Goal: Information Seeking & Learning: Learn about a topic

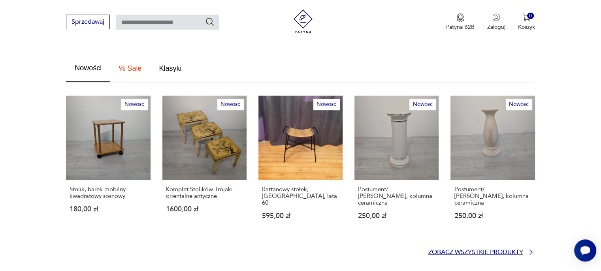
click at [498, 250] on p "Zobacz wszystkie produkty" at bounding box center [475, 252] width 95 height 5
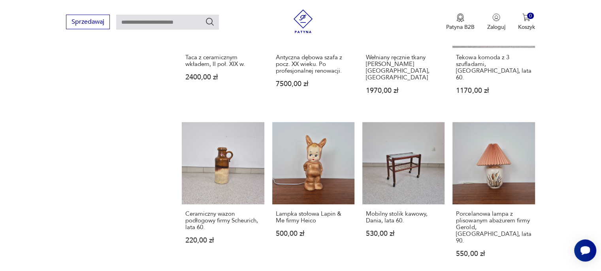
scroll to position [628, 0]
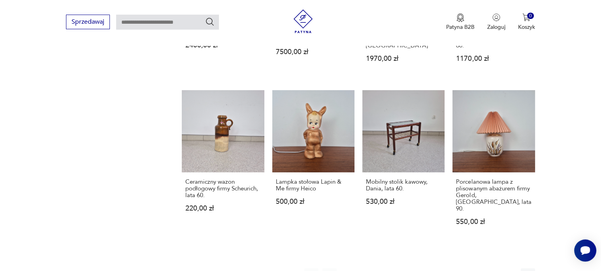
click at [509, 271] on icon "button" at bounding box center [510, 276] width 8 height 8
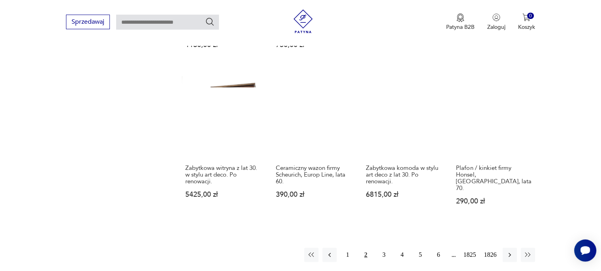
scroll to position [695, 0]
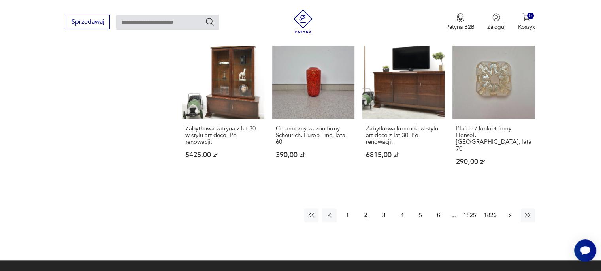
click at [512, 211] on icon "button" at bounding box center [510, 215] width 8 height 8
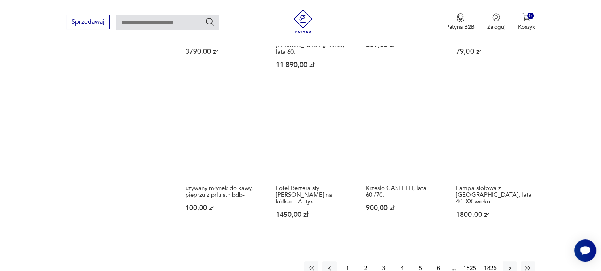
scroll to position [655, 0]
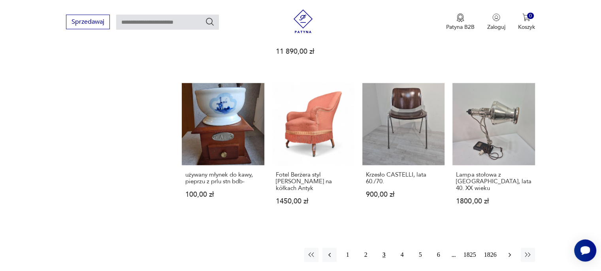
click at [508, 251] on icon "button" at bounding box center [510, 255] width 8 height 8
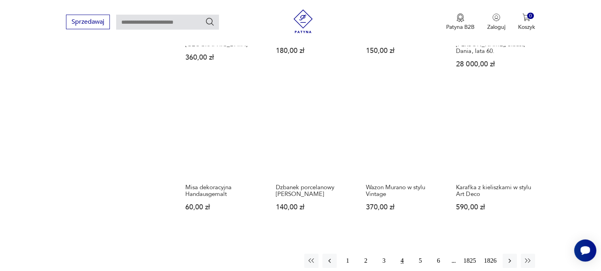
scroll to position [655, 0]
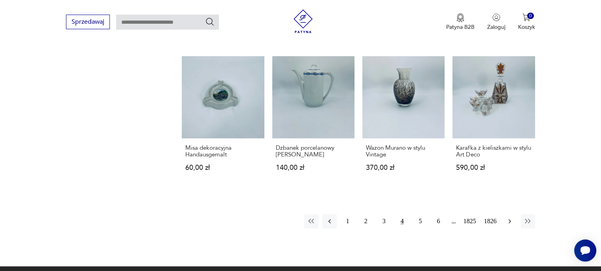
click at [507, 217] on icon "button" at bounding box center [510, 221] width 8 height 8
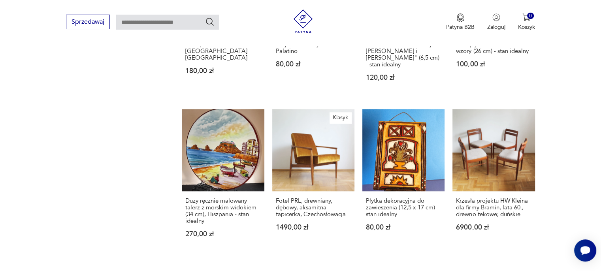
scroll to position [655, 0]
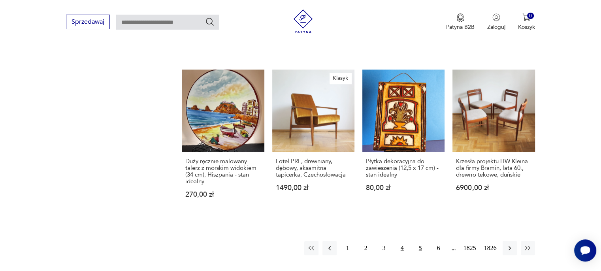
click at [402, 241] on button "4" at bounding box center [402, 248] width 14 height 14
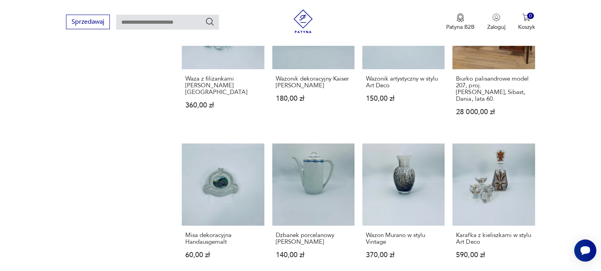
scroll to position [576, 0]
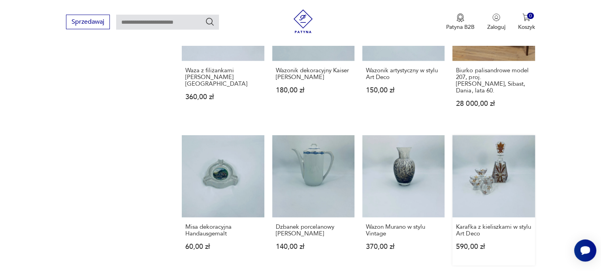
click at [496, 167] on link "Karafka z kieliszkami w stylu Art Deco 590,00 zł" at bounding box center [494, 200] width 82 height 130
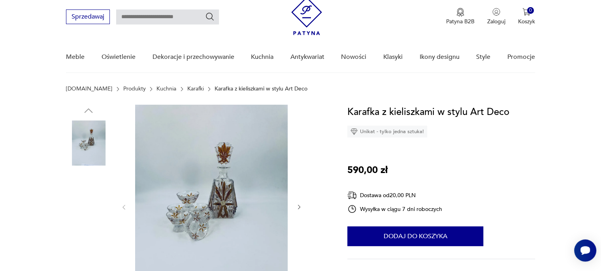
scroll to position [40, 0]
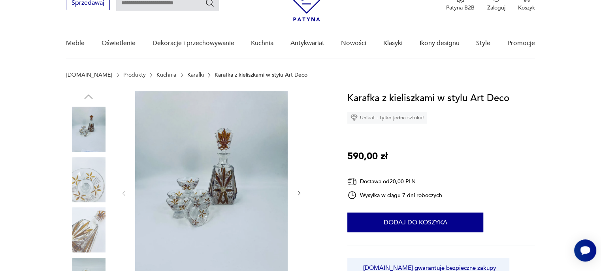
click at [211, 186] on img at bounding box center [211, 193] width 153 height 204
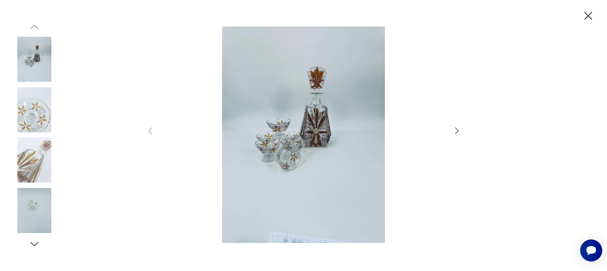
click at [455, 130] on icon "button" at bounding box center [456, 130] width 9 height 9
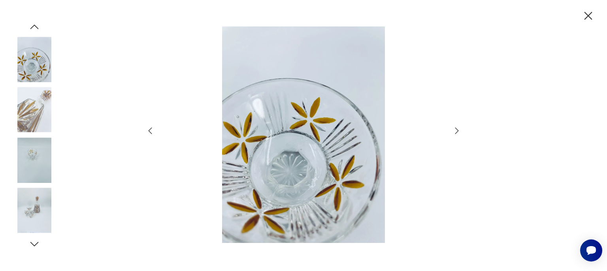
click at [456, 130] on icon "button" at bounding box center [456, 130] width 9 height 9
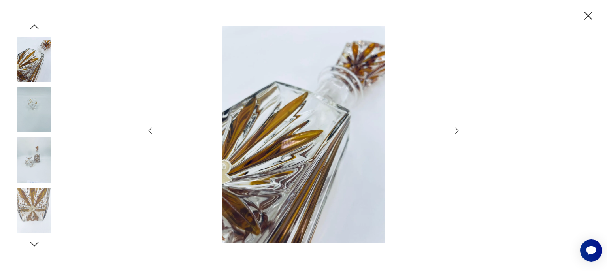
click at [456, 130] on icon "button" at bounding box center [456, 130] width 9 height 9
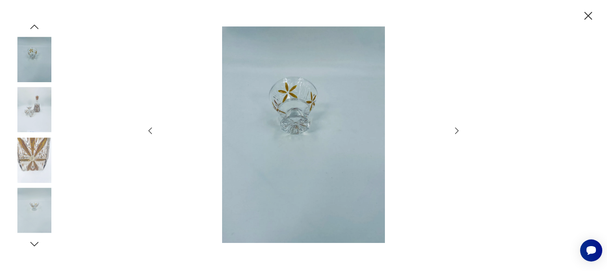
click at [456, 130] on icon "button" at bounding box center [456, 130] width 9 height 9
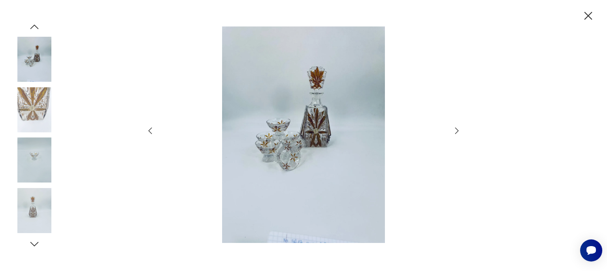
click at [456, 130] on icon "button" at bounding box center [456, 130] width 9 height 9
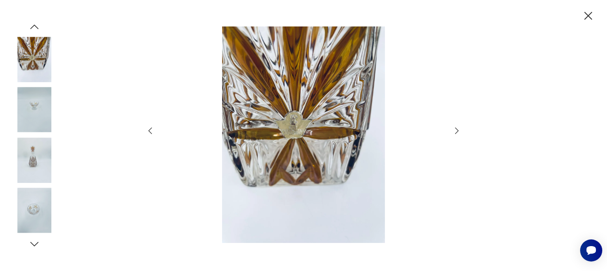
click at [456, 130] on icon "button" at bounding box center [456, 130] width 9 height 9
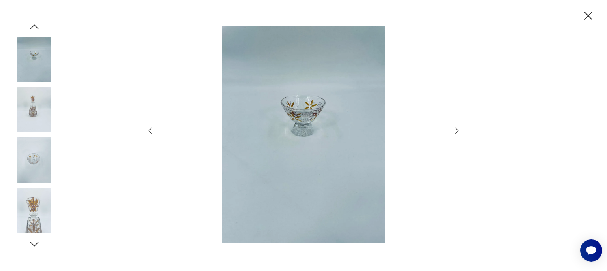
click at [586, 17] on icon "button" at bounding box center [588, 16] width 14 height 14
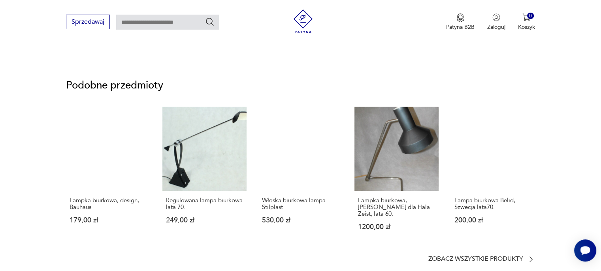
scroll to position [593, 0]
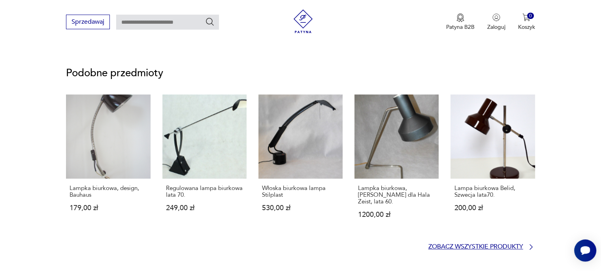
click at [454, 244] on p "Zobacz wszystkie produkty" at bounding box center [475, 246] width 95 height 5
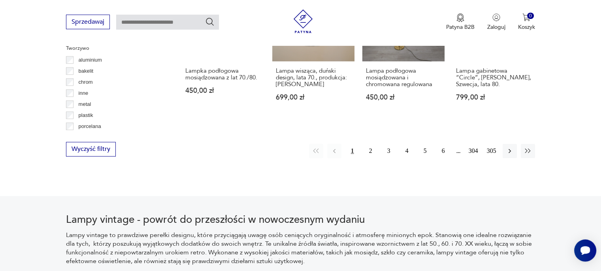
scroll to position [830, 0]
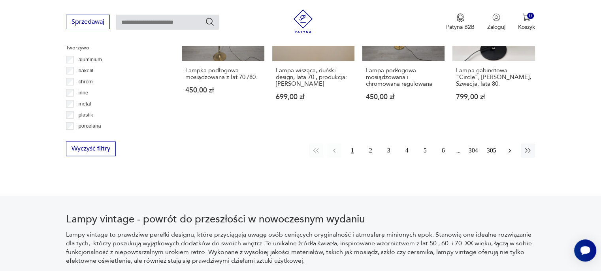
click at [511, 149] on icon "button" at bounding box center [510, 151] width 2 height 4
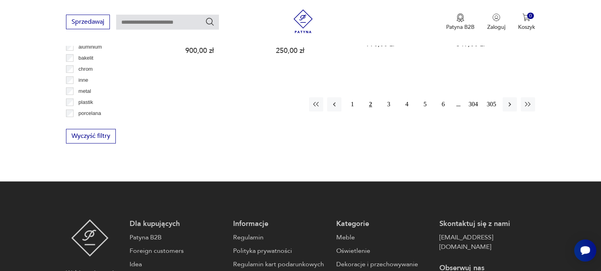
scroll to position [858, 0]
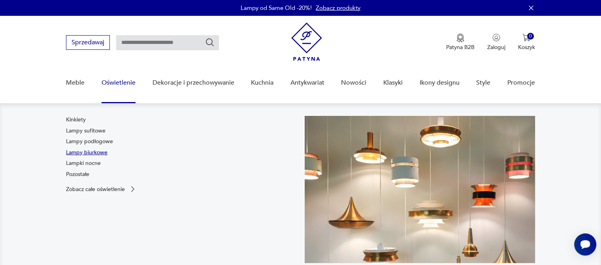
click at [87, 154] on link "Lampy biurkowe" at bounding box center [87, 153] width 42 height 8
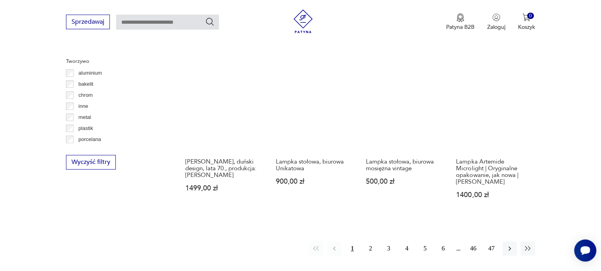
scroll to position [762, 0]
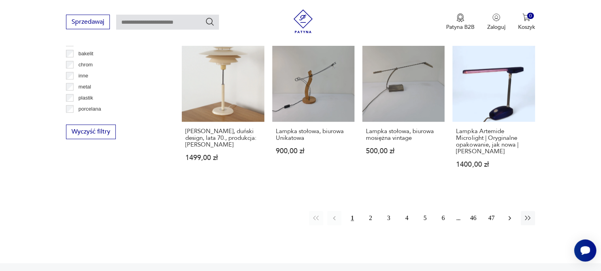
click at [511, 214] on icon "button" at bounding box center [510, 218] width 8 height 8
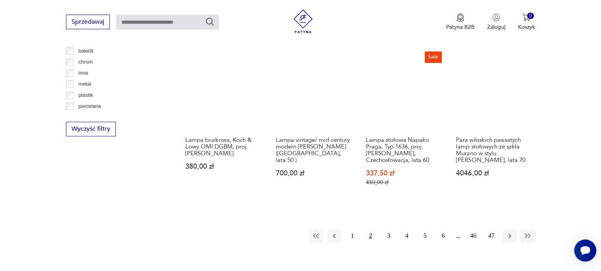
scroll to position [779, 0]
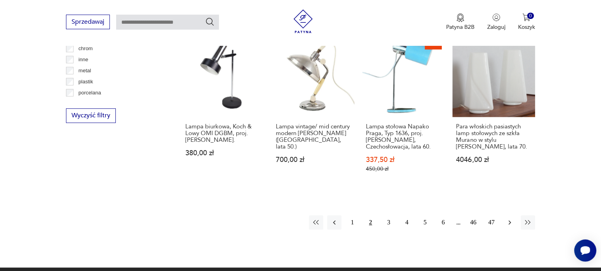
click at [511, 219] on icon "button" at bounding box center [510, 223] width 8 height 8
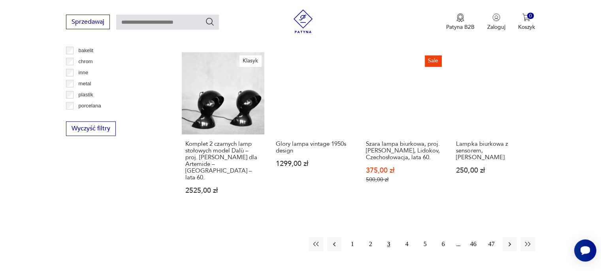
scroll to position [779, 0]
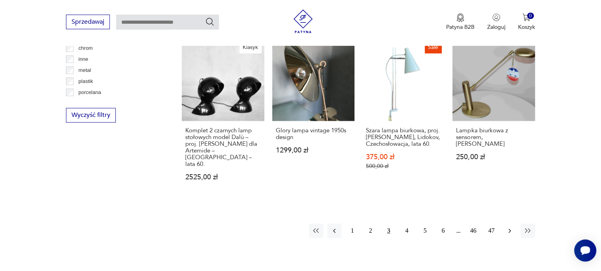
click at [510, 229] on icon "button" at bounding box center [510, 231] width 2 height 4
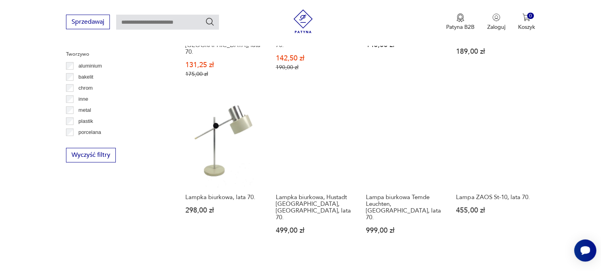
scroll to position [779, 0]
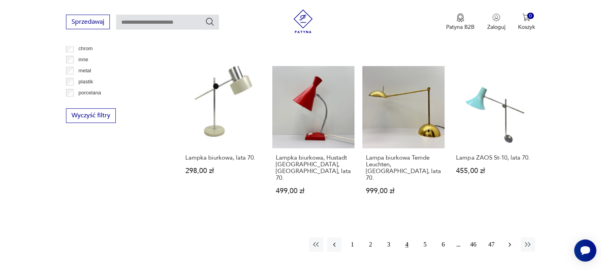
click at [514, 238] on button "button" at bounding box center [510, 245] width 14 height 14
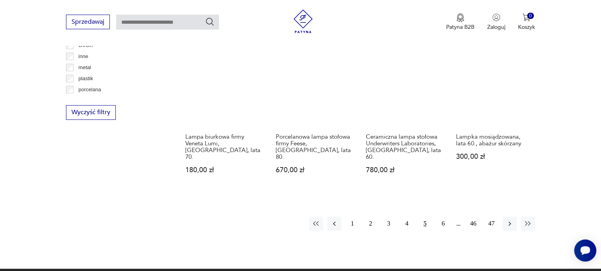
scroll to position [819, 0]
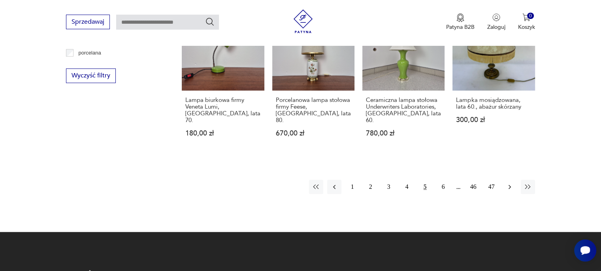
click at [512, 183] on icon "button" at bounding box center [510, 187] width 8 height 8
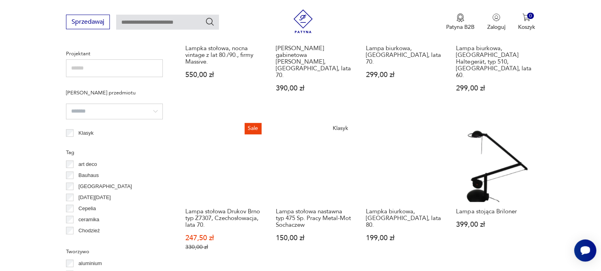
scroll to position [581, 0]
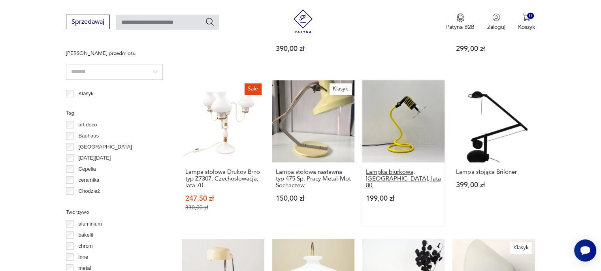
click at [387, 169] on h3 "Lampka biurkowa, Niemcy, lata 80." at bounding box center [403, 179] width 75 height 20
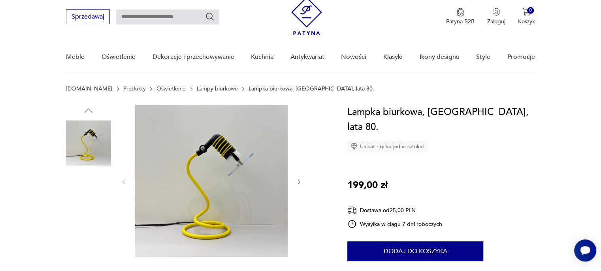
scroll to position [40, 0]
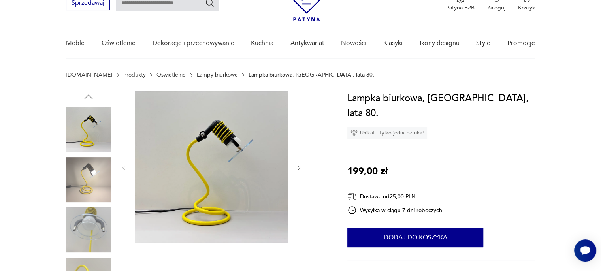
click at [298, 166] on icon "button" at bounding box center [299, 168] width 7 height 7
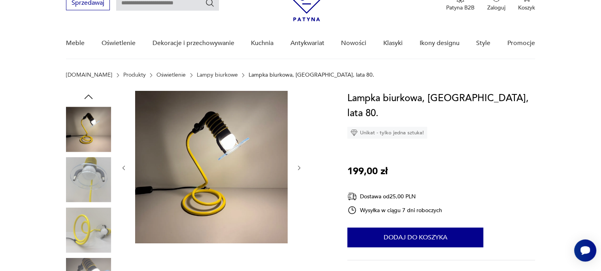
click at [298, 166] on icon "button" at bounding box center [299, 168] width 7 height 7
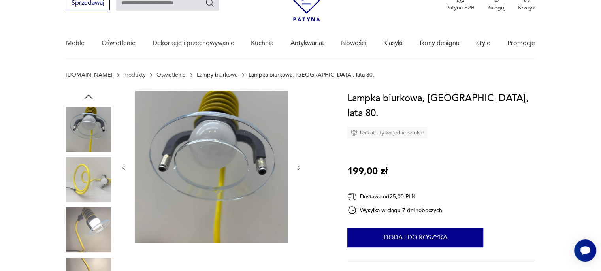
click at [298, 166] on icon "button" at bounding box center [299, 168] width 7 height 7
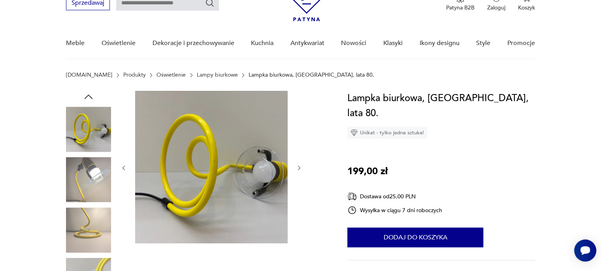
click at [298, 166] on icon "button" at bounding box center [299, 168] width 7 height 7
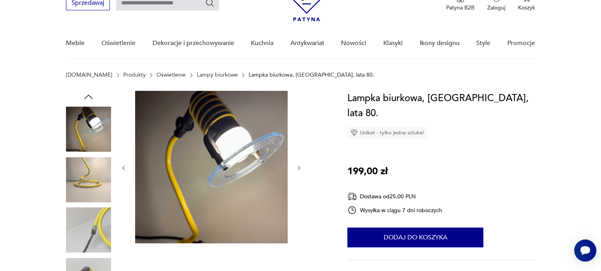
click at [298, 166] on icon "button" at bounding box center [299, 168] width 7 height 7
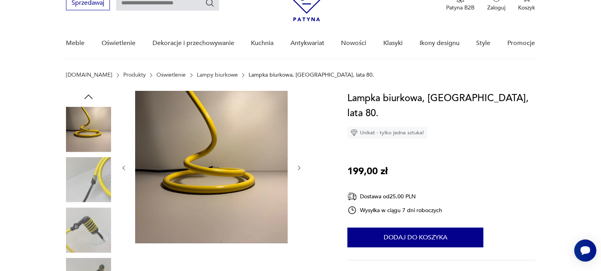
click at [298, 166] on icon "button" at bounding box center [299, 168] width 7 height 7
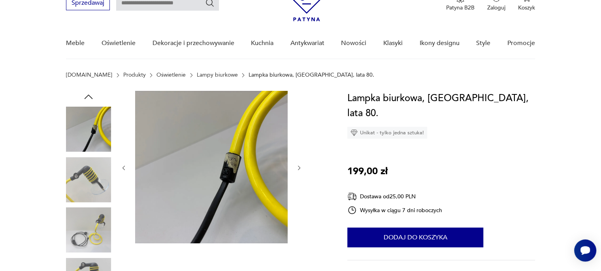
click at [298, 166] on icon "button" at bounding box center [299, 168] width 7 height 7
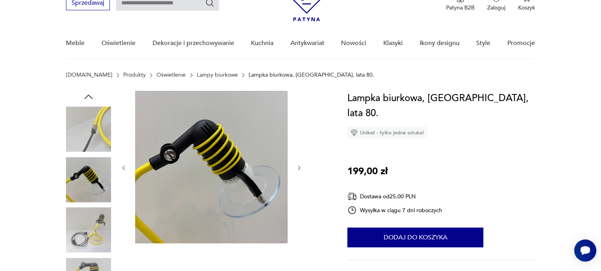
click at [298, 166] on icon "button" at bounding box center [299, 168] width 7 height 7
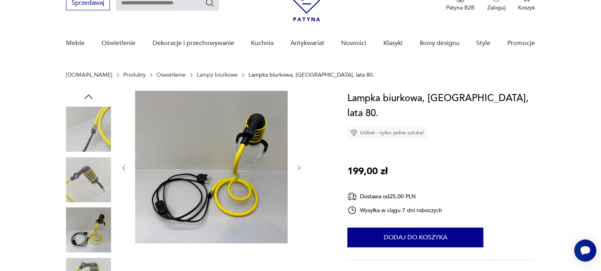
click at [298, 166] on icon "button" at bounding box center [299, 168] width 7 height 7
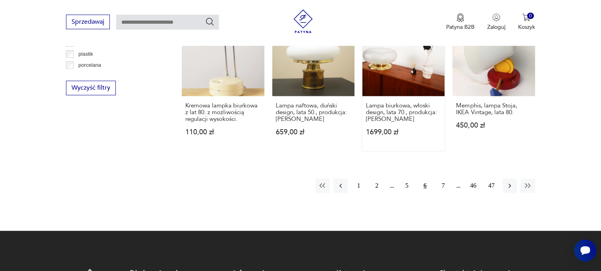
scroll to position [811, 0]
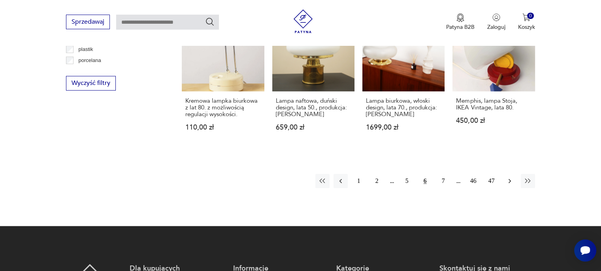
click at [510, 179] on icon "button" at bounding box center [510, 181] width 2 height 4
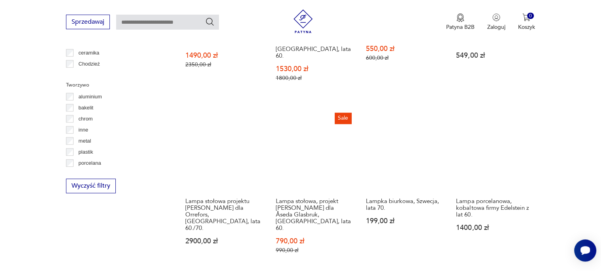
scroll to position [740, 0]
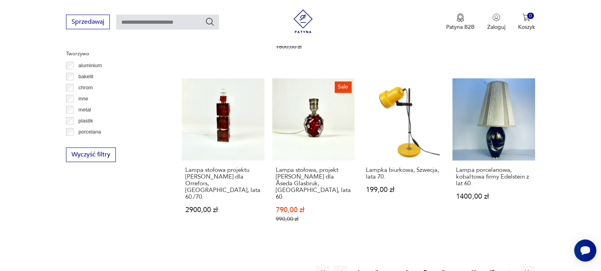
click at [508, 269] on icon "button" at bounding box center [510, 273] width 8 height 8
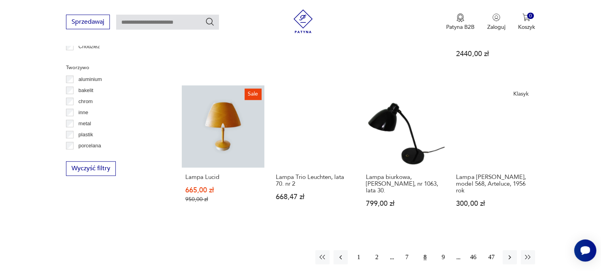
scroll to position [739, 0]
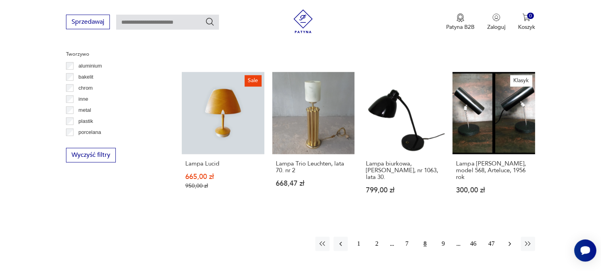
click at [506, 240] on icon "button" at bounding box center [510, 244] width 8 height 8
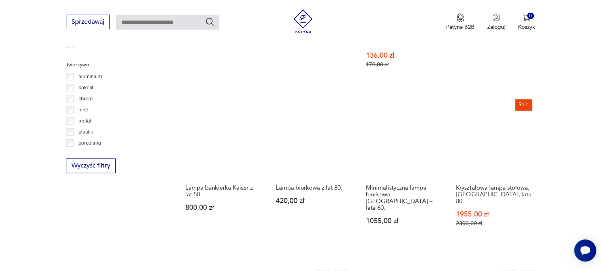
scroll to position [779, 0]
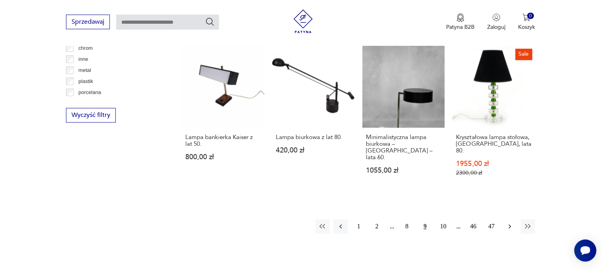
click at [509, 223] on icon "button" at bounding box center [510, 227] width 8 height 8
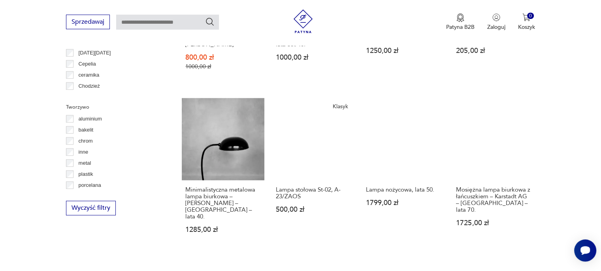
scroll to position [739, 0]
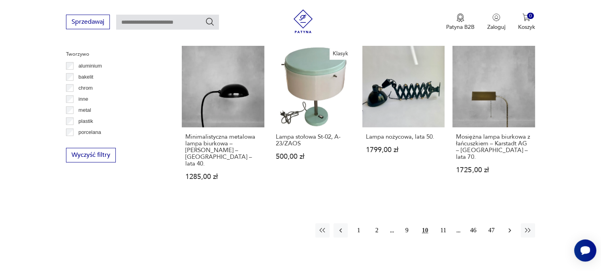
click at [509, 226] on icon "button" at bounding box center [510, 230] width 8 height 8
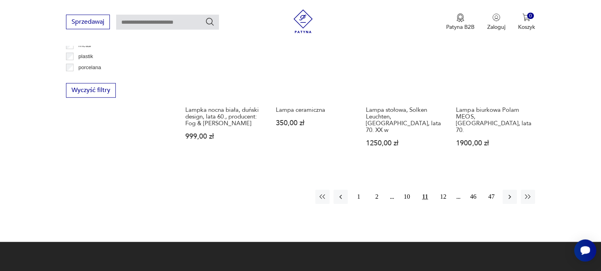
scroll to position [819, 0]
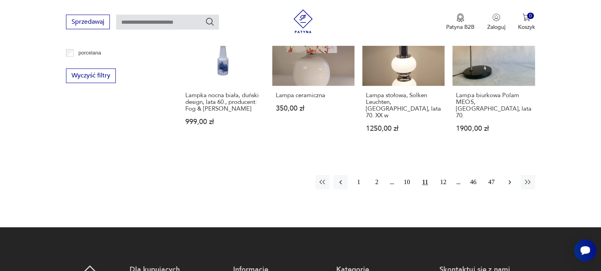
click at [510, 178] on icon "button" at bounding box center [510, 182] width 8 height 8
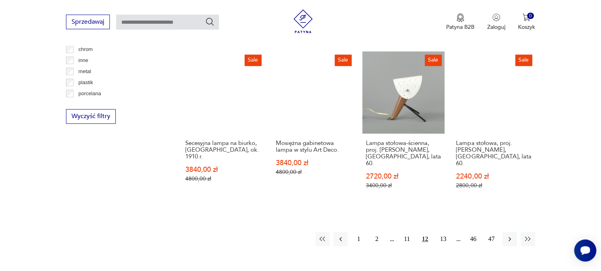
scroll to position [779, 0]
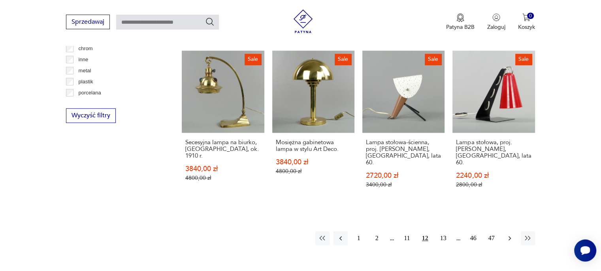
click at [511, 234] on icon "button" at bounding box center [510, 238] width 8 height 8
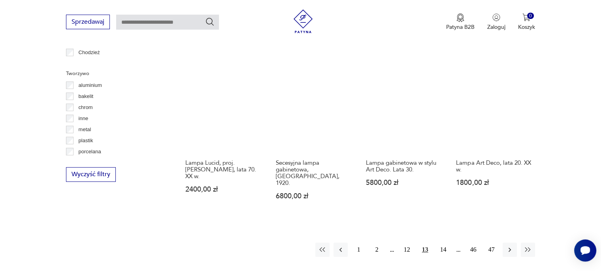
scroll to position [740, 0]
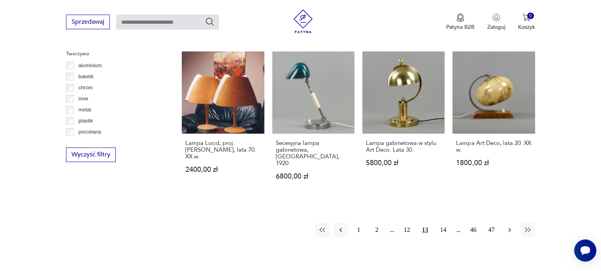
click at [509, 226] on icon "button" at bounding box center [510, 230] width 8 height 8
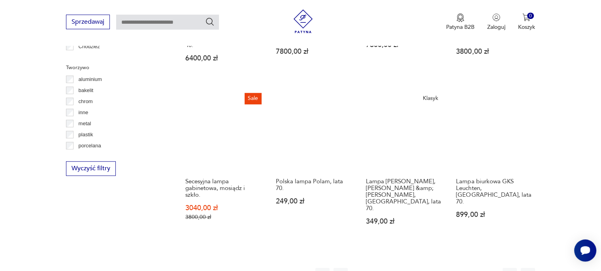
scroll to position [739, 0]
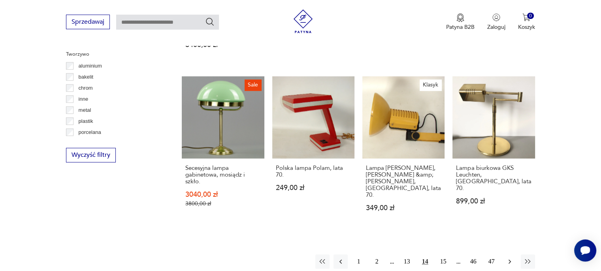
click at [509, 258] on icon "button" at bounding box center [510, 262] width 8 height 8
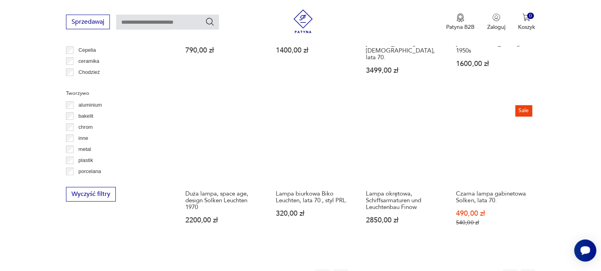
scroll to position [740, 0]
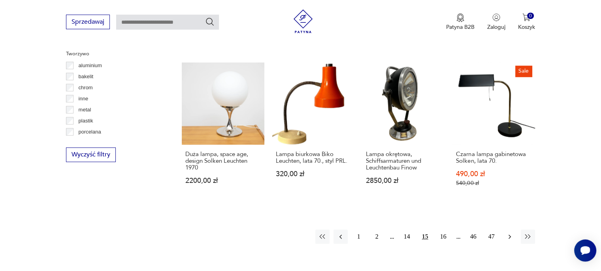
click at [506, 233] on icon "button" at bounding box center [510, 237] width 8 height 8
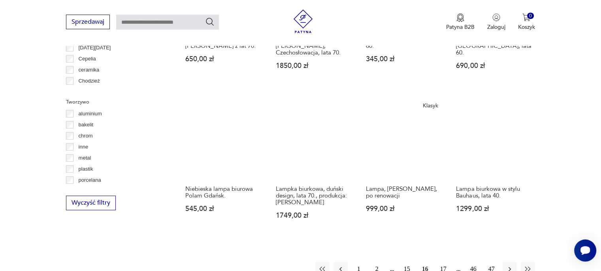
scroll to position [700, 0]
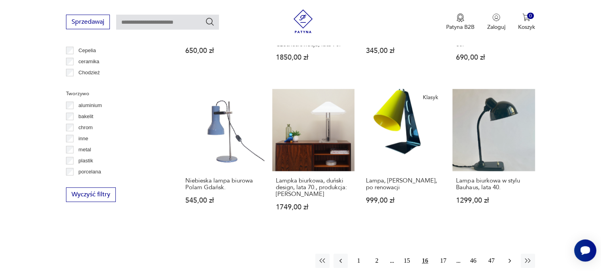
click at [509, 257] on icon "button" at bounding box center [510, 261] width 8 height 8
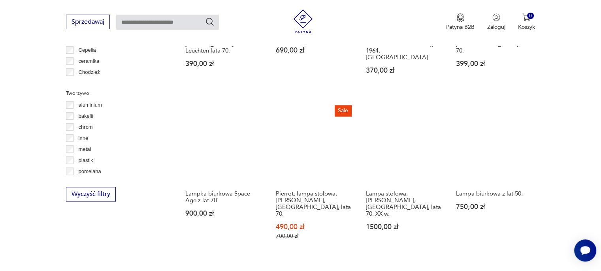
scroll to position [779, 0]
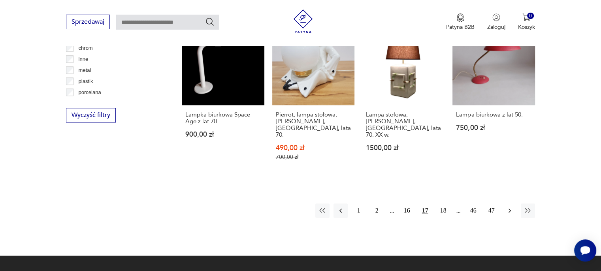
click at [506, 207] on icon "button" at bounding box center [510, 211] width 8 height 8
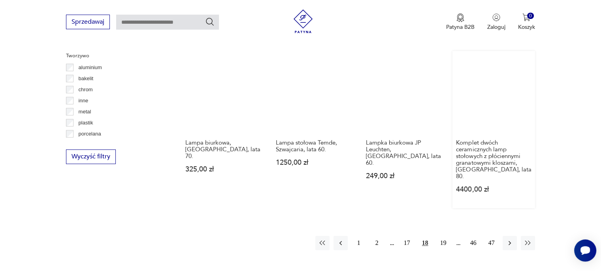
scroll to position [739, 0]
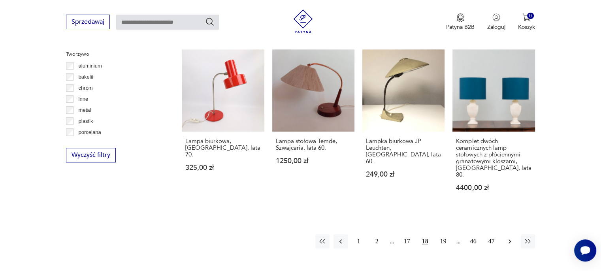
click at [509, 238] on icon "button" at bounding box center [510, 242] width 8 height 8
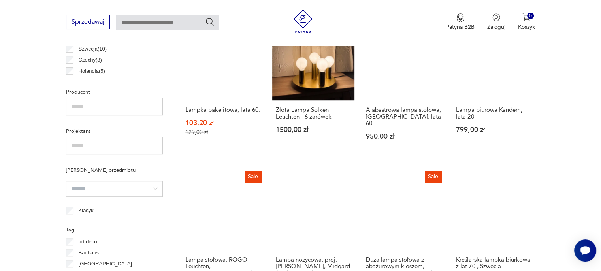
scroll to position [384, 0]
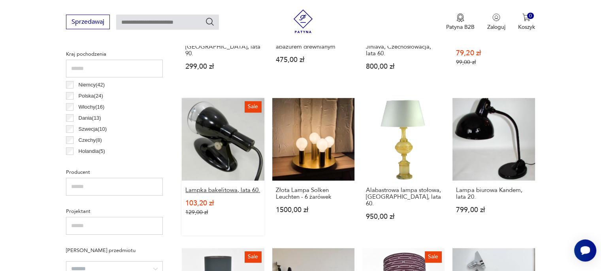
click at [212, 187] on h3 "Lampka bakelitowa, lata 60." at bounding box center [222, 190] width 75 height 7
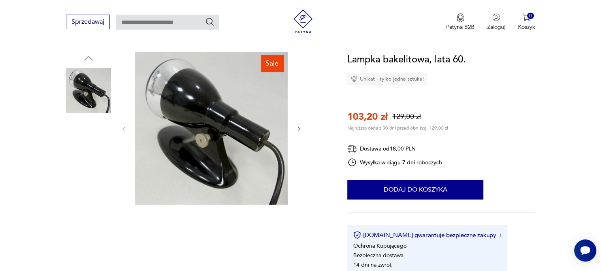
scroll to position [79, 0]
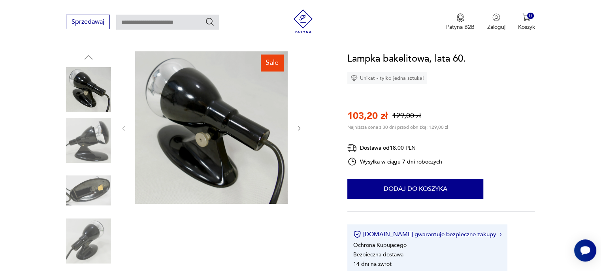
click at [296, 127] on icon "button" at bounding box center [299, 128] width 7 height 7
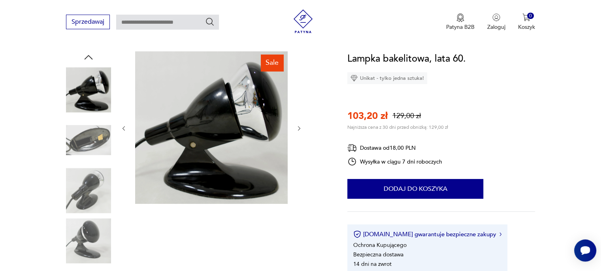
click at [296, 127] on icon "button" at bounding box center [299, 128] width 7 height 7
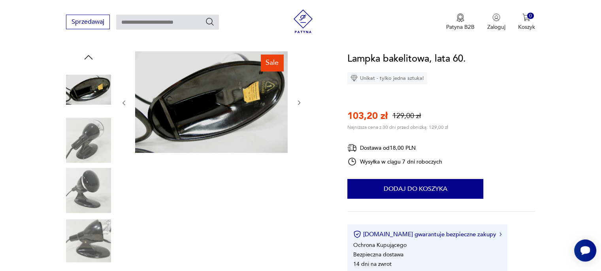
click at [296, 127] on div at bounding box center [212, 102] width 182 height 103
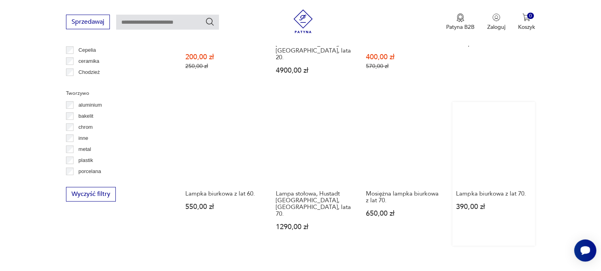
scroll to position [740, 0]
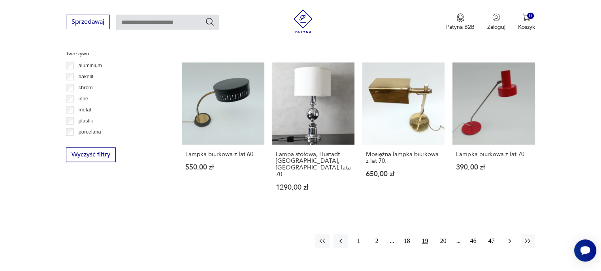
click at [509, 239] on icon "button" at bounding box center [510, 241] width 2 height 4
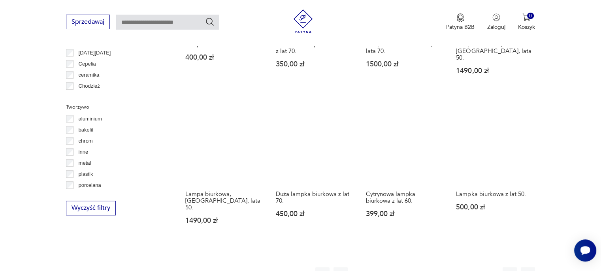
scroll to position [700, 0]
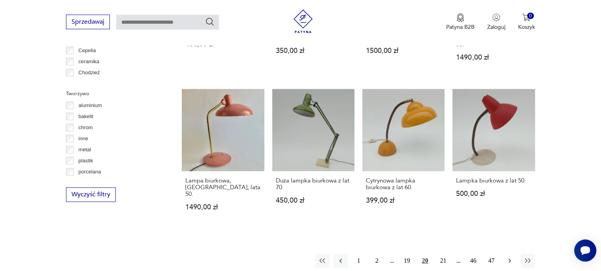
click at [510, 259] on icon "button" at bounding box center [510, 261] width 2 height 4
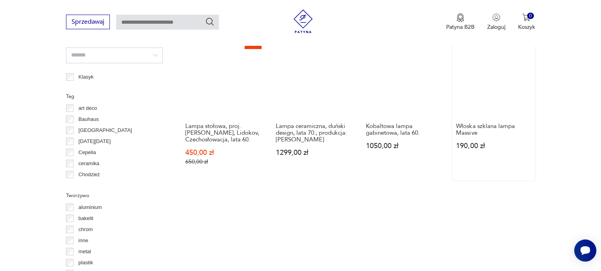
scroll to position [581, 0]
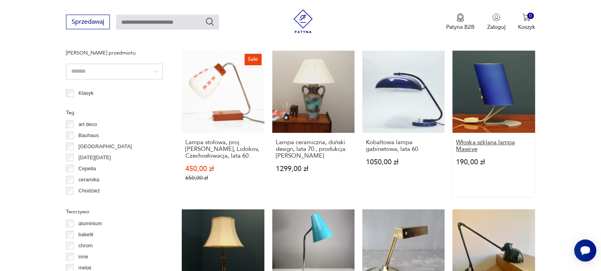
click at [461, 139] on h3 "Włoska szklana lampa Massive" at bounding box center [493, 145] width 75 height 13
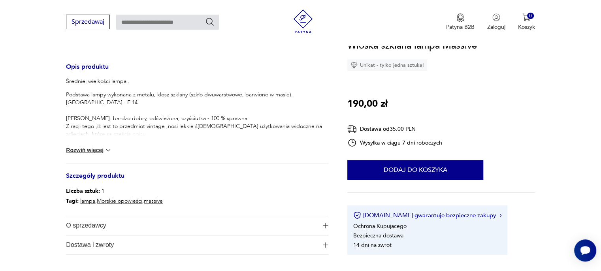
scroll to position [356, 0]
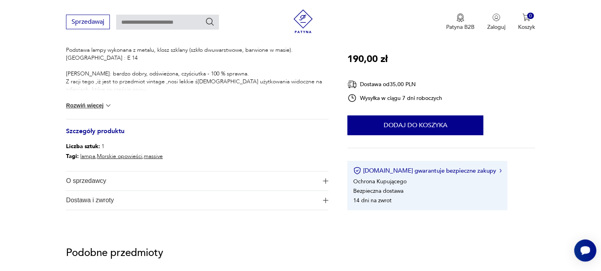
click at [98, 184] on span "O sprzedawcy" at bounding box center [191, 181] width 251 height 19
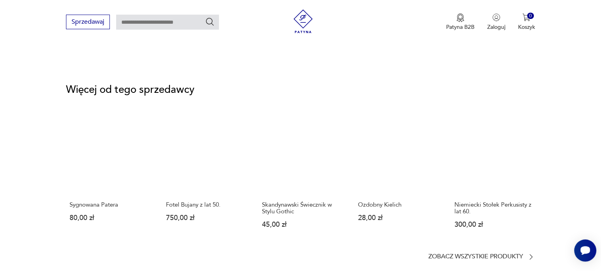
scroll to position [1028, 0]
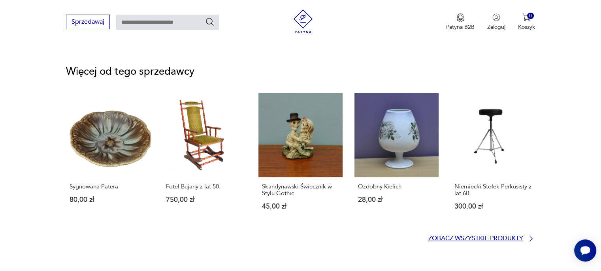
click at [438, 237] on p "Zobacz wszystkie produkty" at bounding box center [475, 238] width 95 height 5
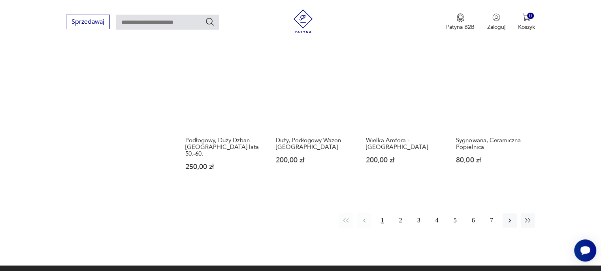
scroll to position [716, 0]
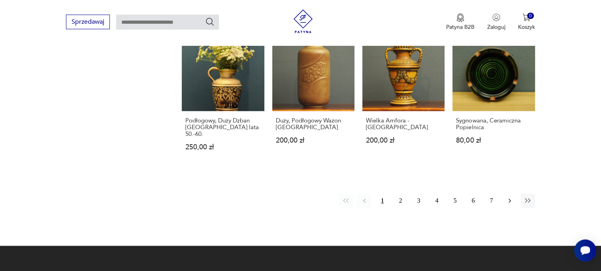
click at [508, 197] on icon "button" at bounding box center [510, 201] width 8 height 8
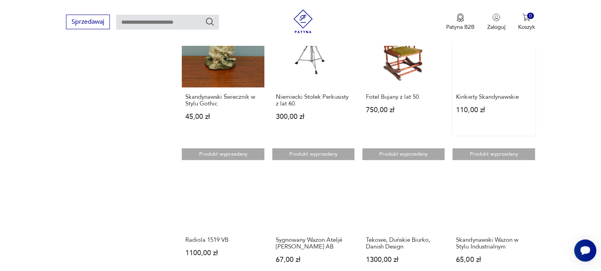
scroll to position [519, 0]
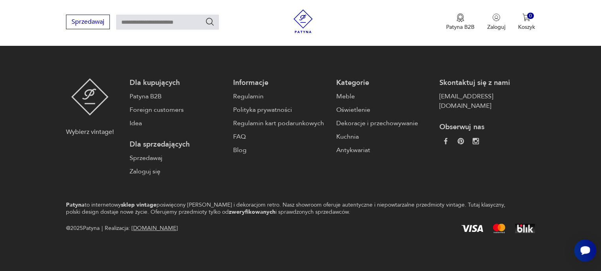
scroll to position [598, 0]
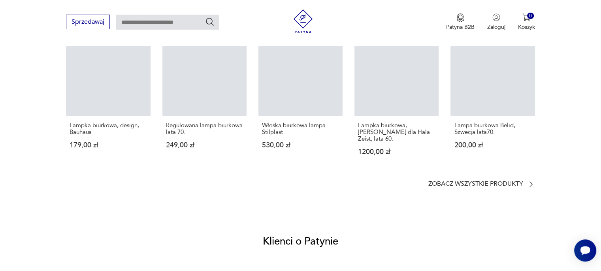
scroll to position [1043, 0]
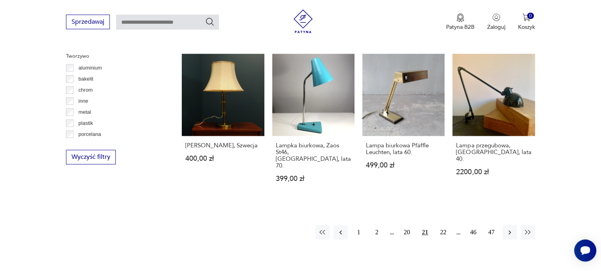
scroll to position [772, 0]
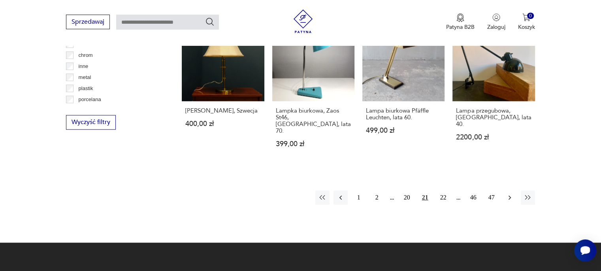
click at [507, 194] on icon "button" at bounding box center [510, 198] width 8 height 8
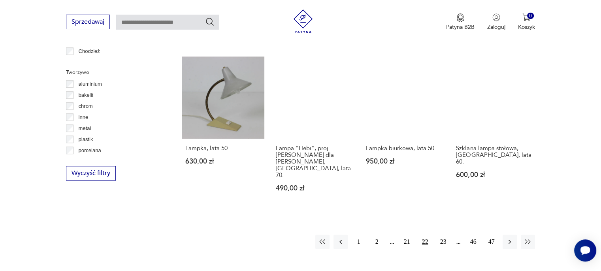
scroll to position [739, 0]
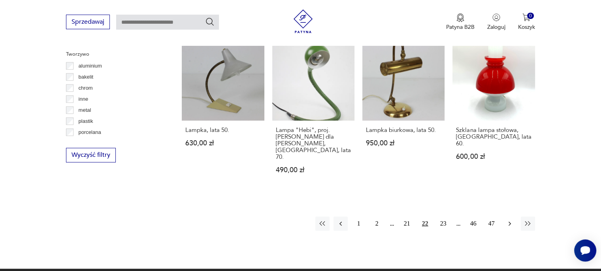
click at [510, 220] on icon "button" at bounding box center [510, 224] width 8 height 8
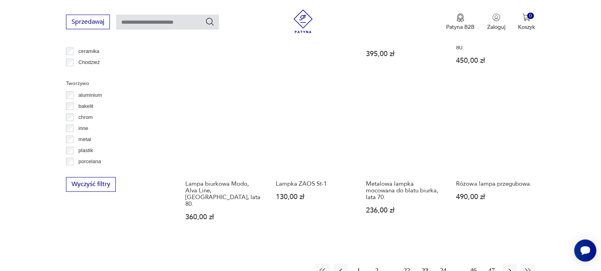
scroll to position [740, 0]
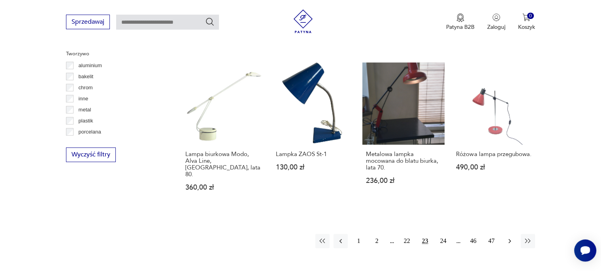
click at [508, 237] on icon "button" at bounding box center [510, 241] width 8 height 8
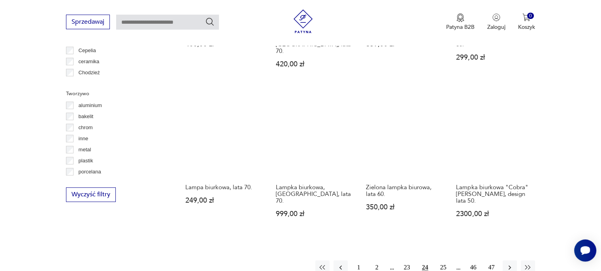
scroll to position [739, 0]
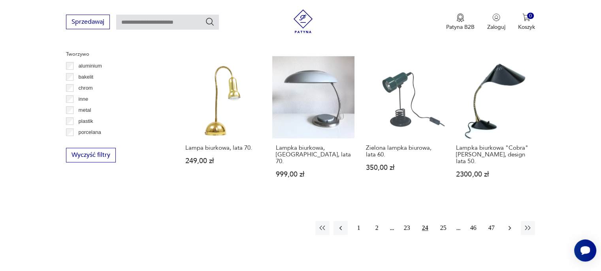
click at [512, 224] on icon "button" at bounding box center [510, 228] width 8 height 8
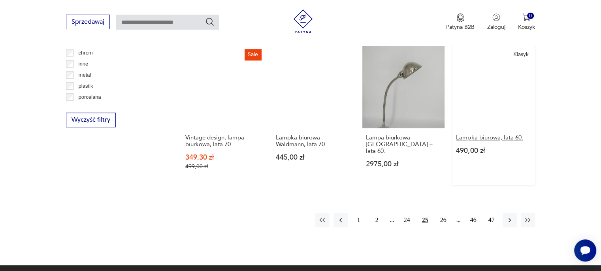
scroll to position [779, 0]
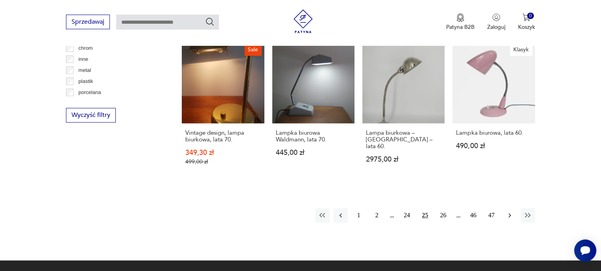
click at [511, 211] on icon "button" at bounding box center [510, 215] width 8 height 8
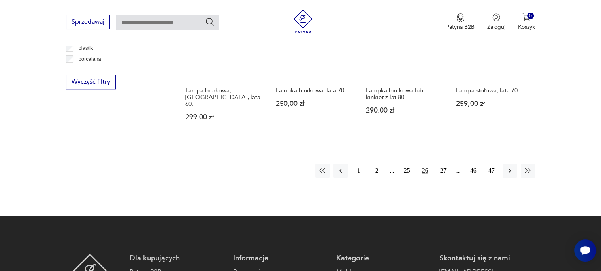
scroll to position [818, 0]
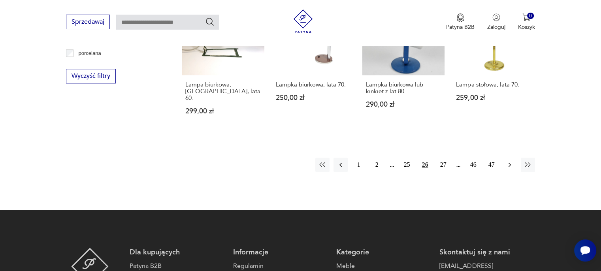
click at [508, 161] on icon "button" at bounding box center [510, 165] width 8 height 8
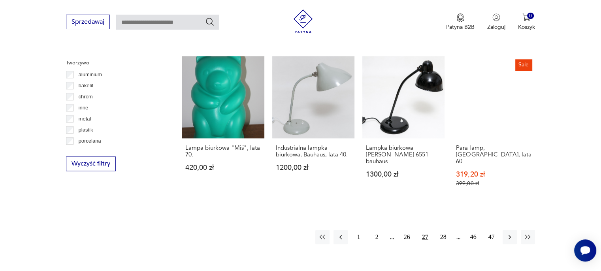
scroll to position [739, 0]
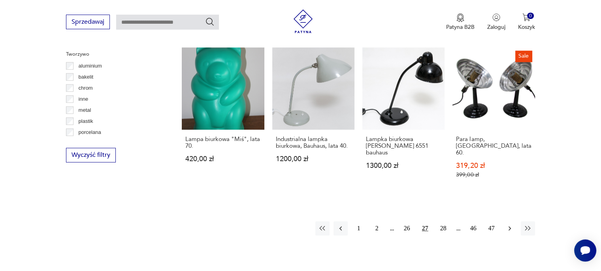
click at [510, 225] on icon "button" at bounding box center [510, 229] width 8 height 8
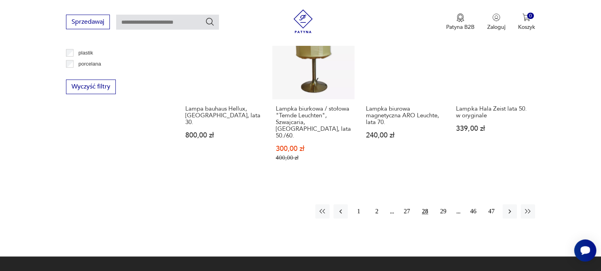
scroll to position [819, 0]
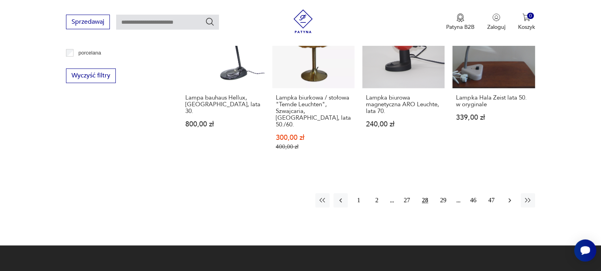
click at [511, 196] on icon "button" at bounding box center [510, 200] width 8 height 8
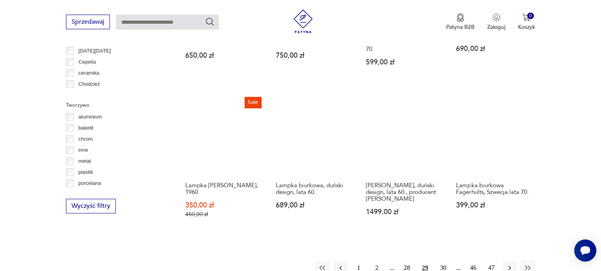
scroll to position [739, 0]
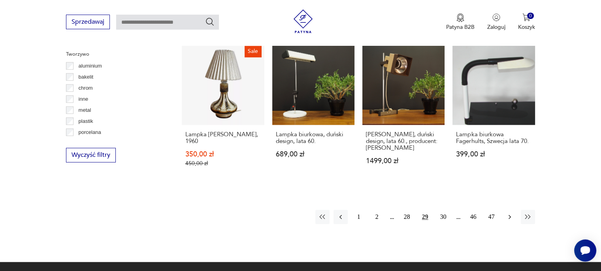
click at [508, 213] on icon "button" at bounding box center [510, 217] width 8 height 8
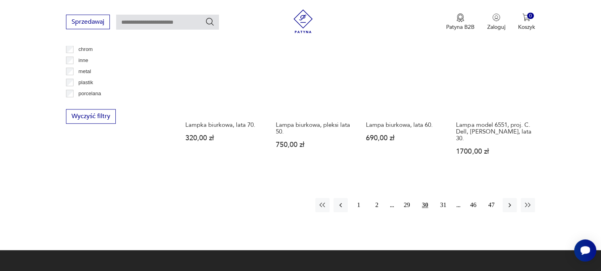
scroll to position [779, 0]
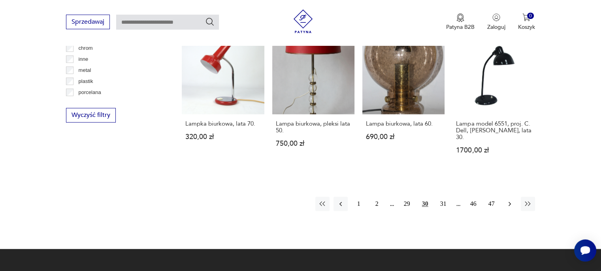
click at [512, 200] on icon "button" at bounding box center [510, 204] width 8 height 8
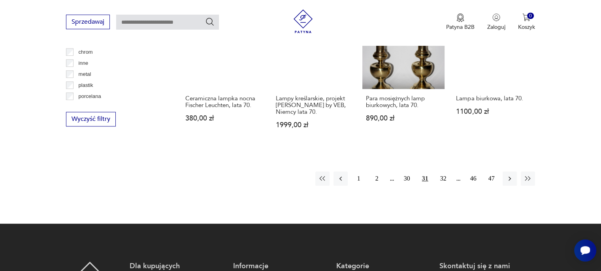
scroll to position [779, 0]
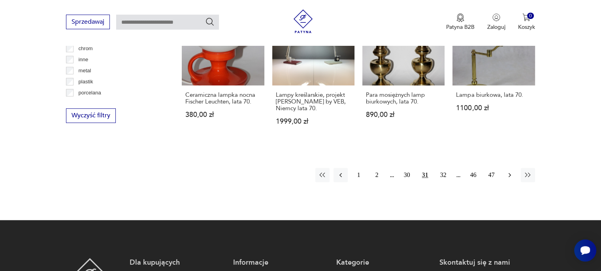
click at [507, 171] on icon "button" at bounding box center [510, 175] width 8 height 8
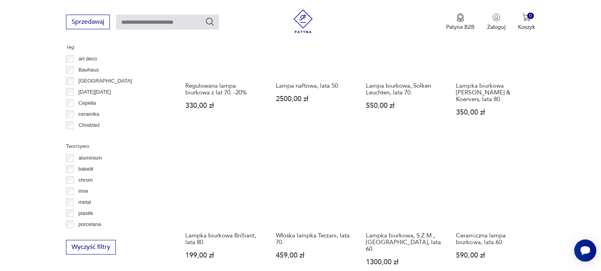
scroll to position [700, 0]
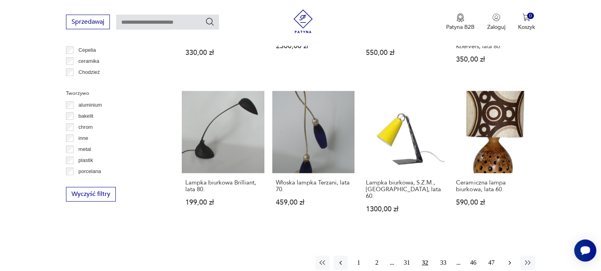
click at [508, 259] on icon "button" at bounding box center [510, 263] width 8 height 8
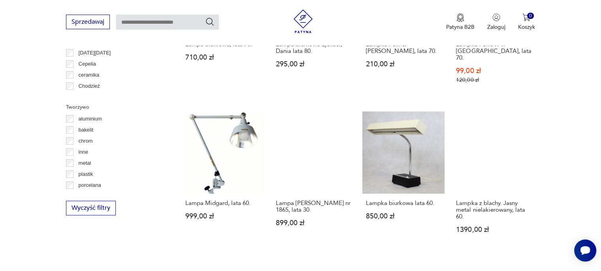
scroll to position [700, 0]
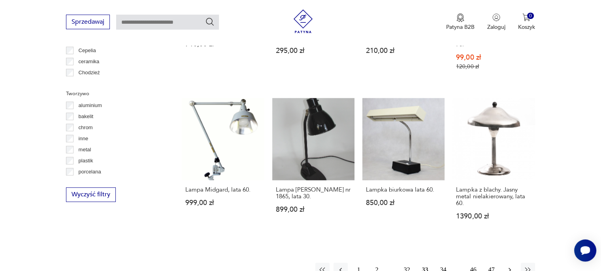
click at [511, 266] on icon "button" at bounding box center [510, 270] width 8 height 8
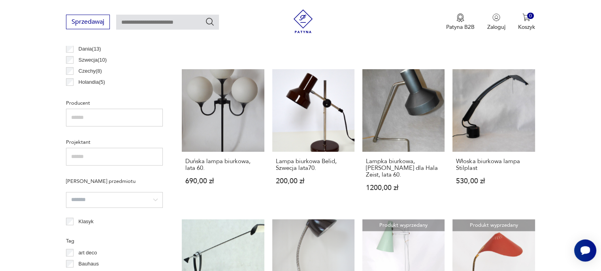
scroll to position [502, 0]
